Goal: Find contact information: Find contact information

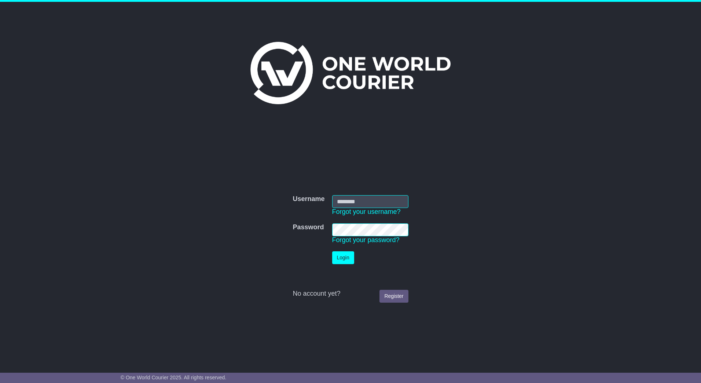
type input "**********"
click at [345, 260] on button "Login" at bounding box center [343, 257] width 22 height 13
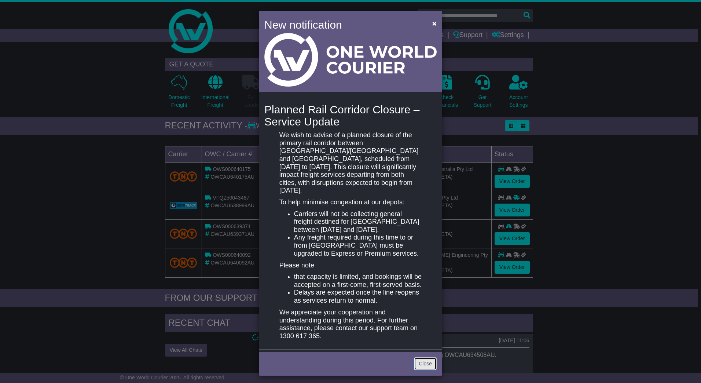
click at [422, 357] on link "Close" at bounding box center [425, 363] width 23 height 13
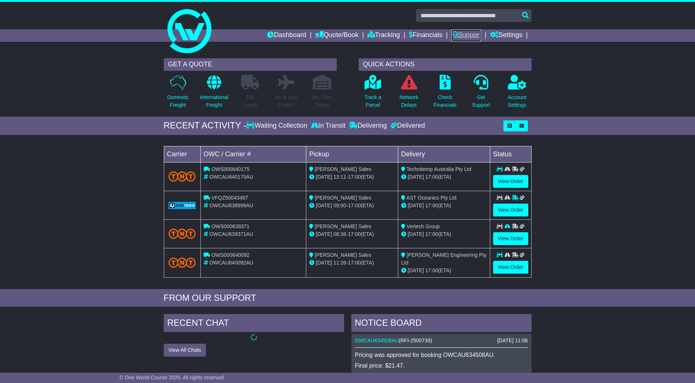
click at [469, 30] on link "Support" at bounding box center [466, 35] width 30 height 12
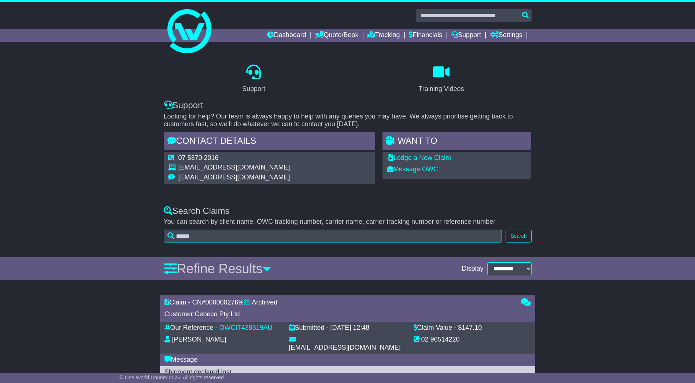
click at [251, 167] on td "support@oneworldcourier.com.au" at bounding box center [234, 168] width 112 height 10
drag, startPoint x: 278, startPoint y: 166, endPoint x: 178, endPoint y: 167, distance: 100.0
click at [178, 167] on td "support@oneworldcourier.com.au" at bounding box center [234, 168] width 112 height 10
copy td "support@oneworldcourier.com.au"
click at [616, 176] on div "Support Training Videos Support Looking for help? Our team is always happy to h…" at bounding box center [347, 127] width 695 height 144
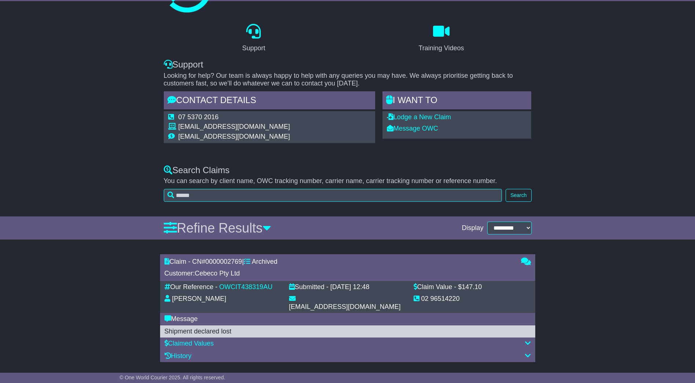
scroll to position [41, 0]
click at [677, 166] on div "Search Claims You can search by client name, OWC tracking number, carrier name,…" at bounding box center [347, 181] width 695 height 48
